Goal: Information Seeking & Learning: Learn about a topic

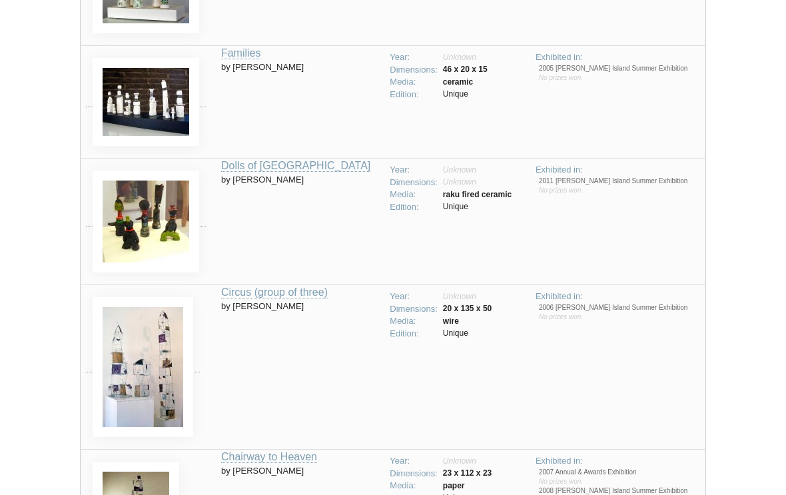
scroll to position [1501, 0]
click at [127, 95] on img at bounding box center [146, 102] width 107 height 88
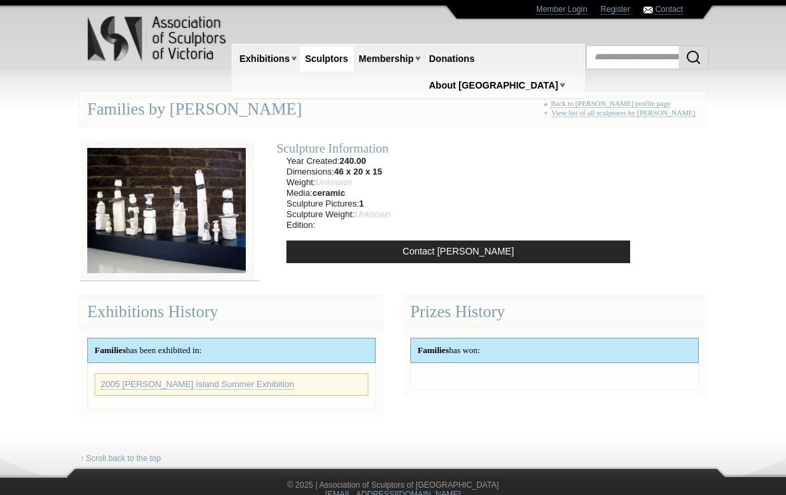
click at [72, 1] on div "Member Login Register Contact" at bounding box center [393, 10] width 646 height 20
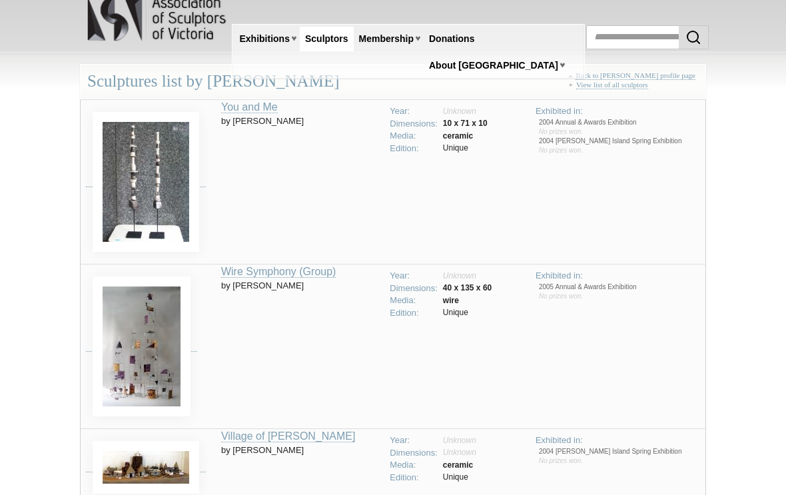
scroll to position [20, 0]
click at [127, 189] on img at bounding box center [146, 182] width 107 height 140
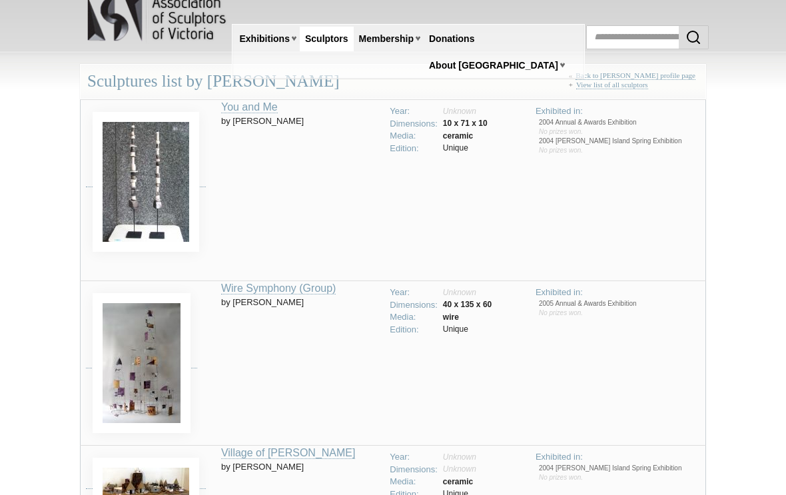
click at [131, 181] on img at bounding box center [146, 182] width 107 height 140
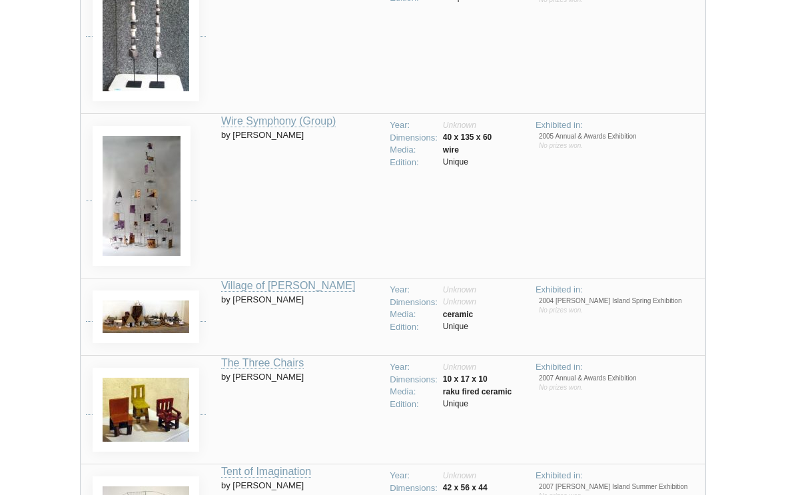
scroll to position [194, 0]
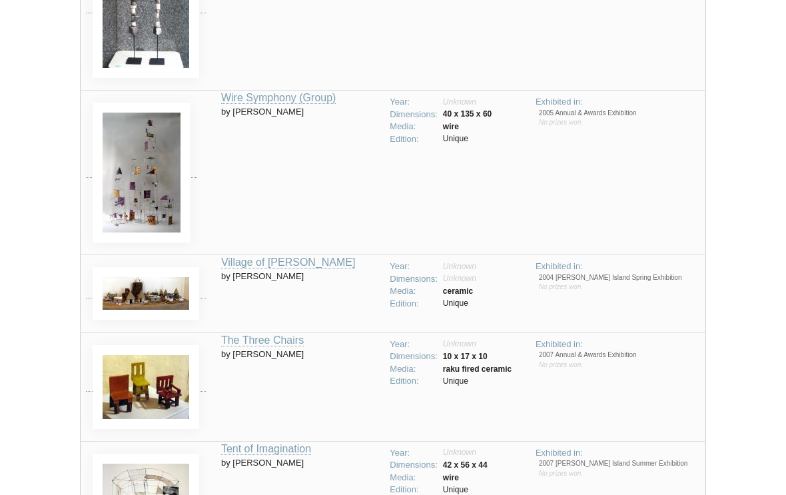
click at [130, 298] on img at bounding box center [146, 293] width 107 height 53
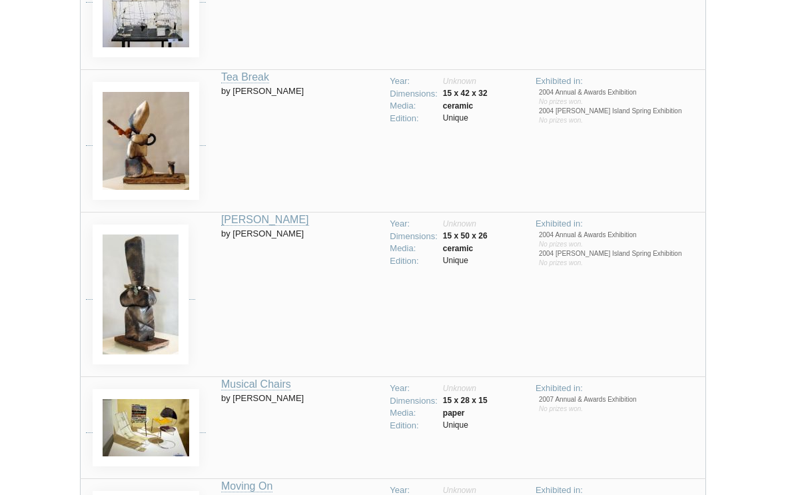
scroll to position [709, 0]
click at [125, 309] on img at bounding box center [141, 295] width 96 height 140
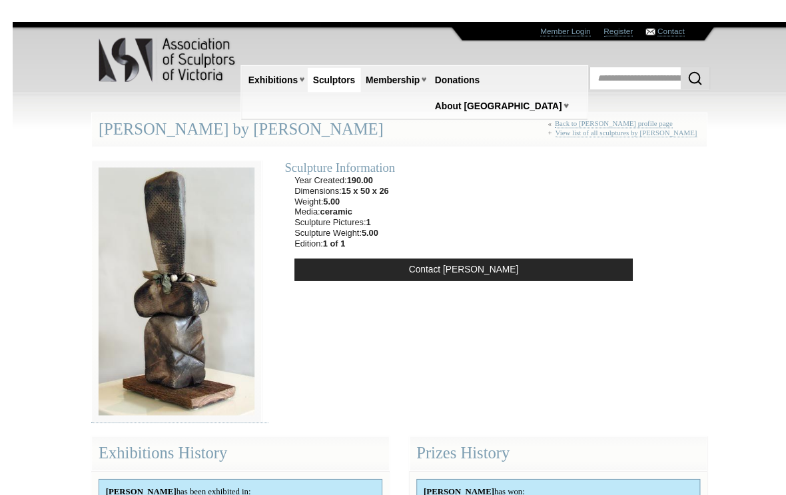
scroll to position [3, 0]
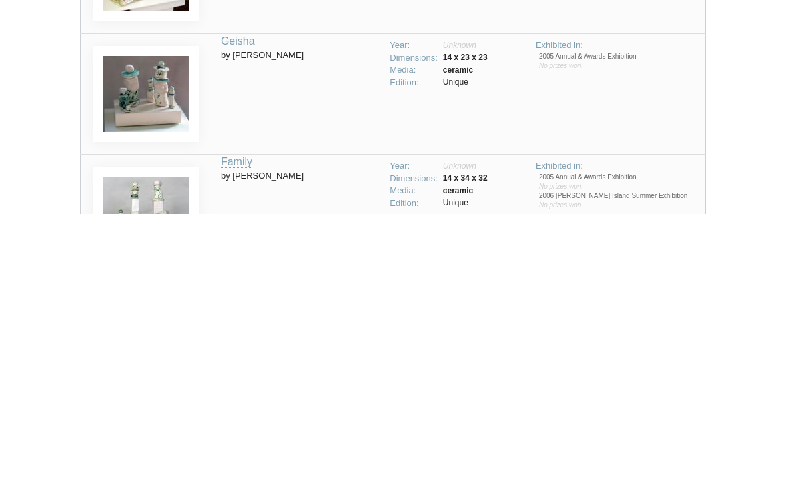
scroll to position [983, 0]
